Goal: Book appointment/travel/reservation

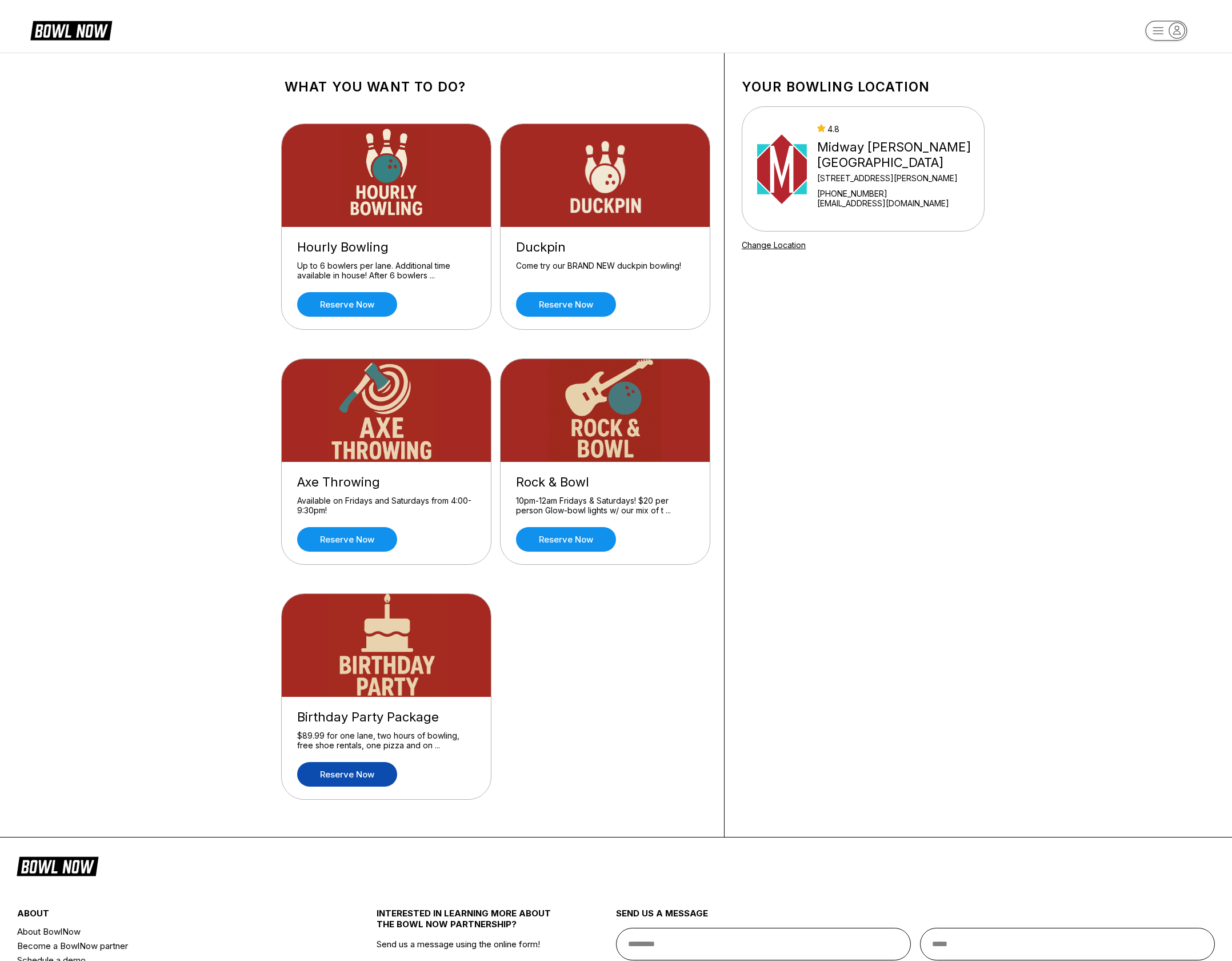
click at [342, 774] on link "Reserve now" at bounding box center [347, 774] width 100 height 25
